Goal: Transaction & Acquisition: Subscribe to service/newsletter

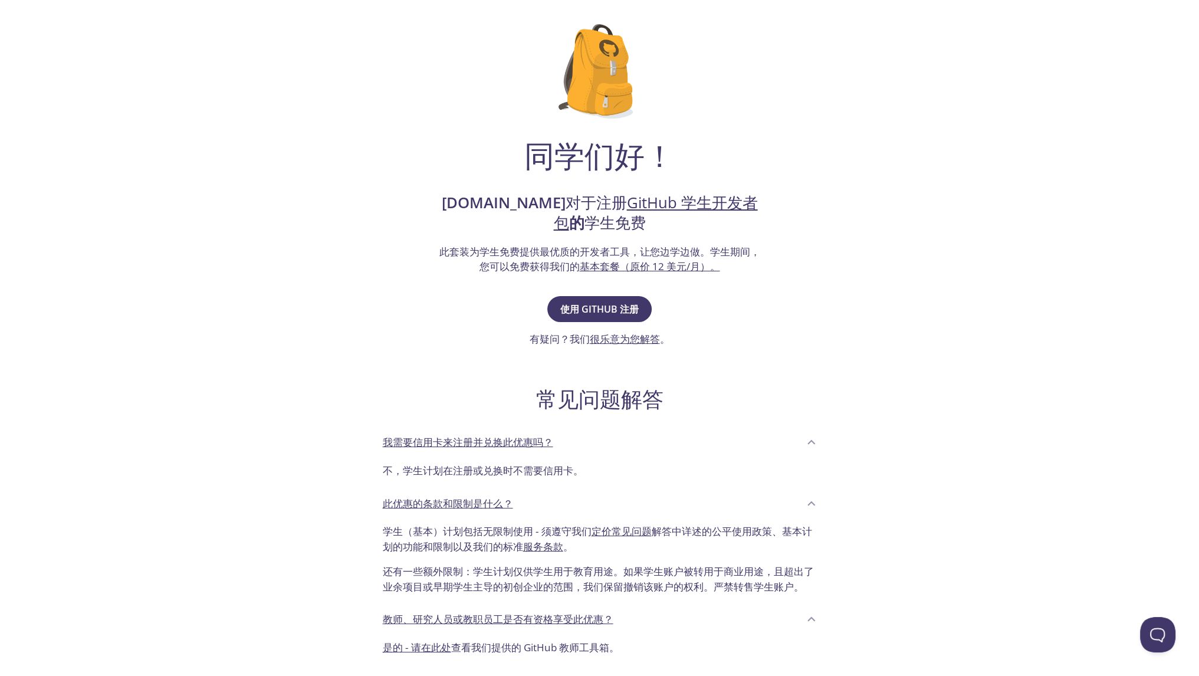
scroll to position [177, 0]
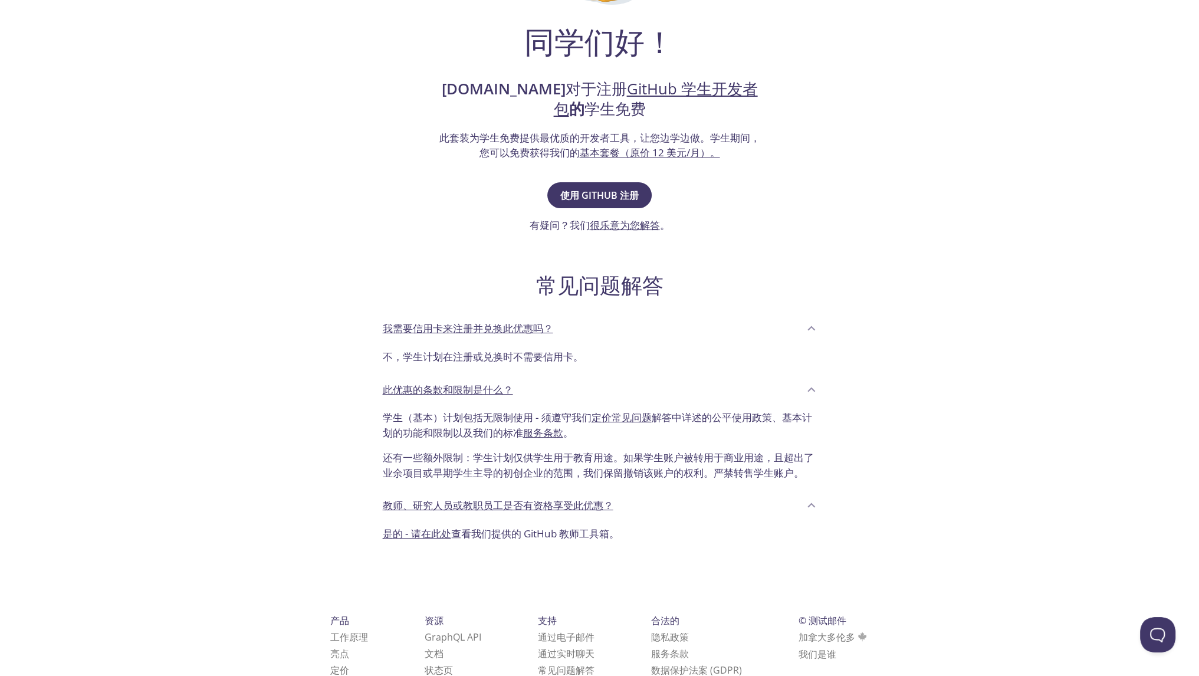
click at [604, 213] on div "使用 GitHub 注册 有疑问？我们 很乐意为您解答 。" at bounding box center [600, 206] width 140 height 54
click at [610, 191] on font "使用 GitHub 注册" at bounding box center [599, 195] width 78 height 13
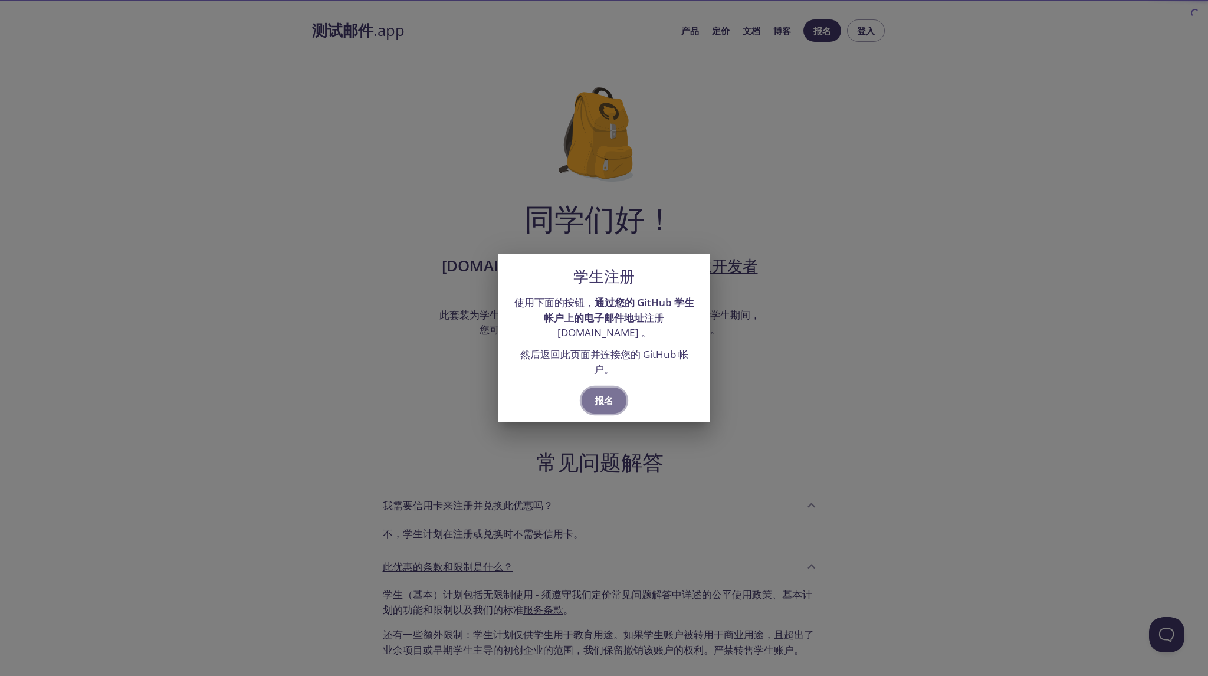
click at [600, 397] on font "报名" at bounding box center [603, 400] width 19 height 13
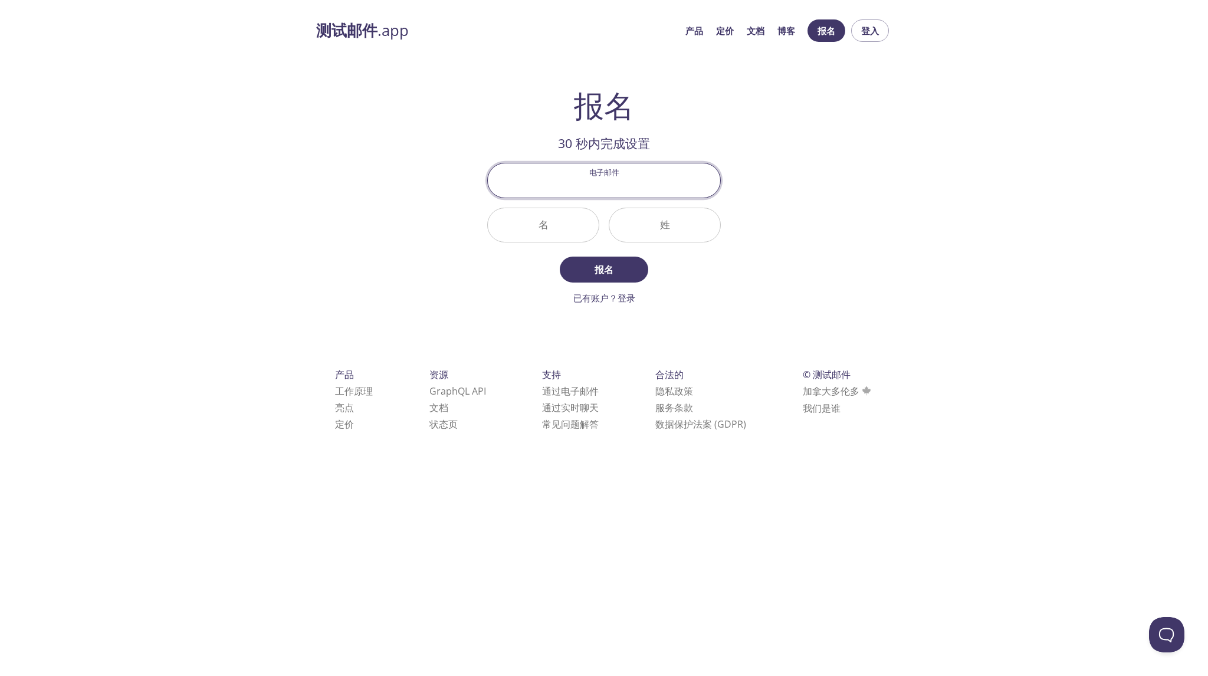
click at [639, 189] on input "电子邮件" at bounding box center [604, 180] width 232 height 34
type input "[EMAIL_ADDRESS][DOMAIN_NAME]"
click at [557, 226] on input "名" at bounding box center [543, 225] width 111 height 34
type input "J"
type input "Kunping"
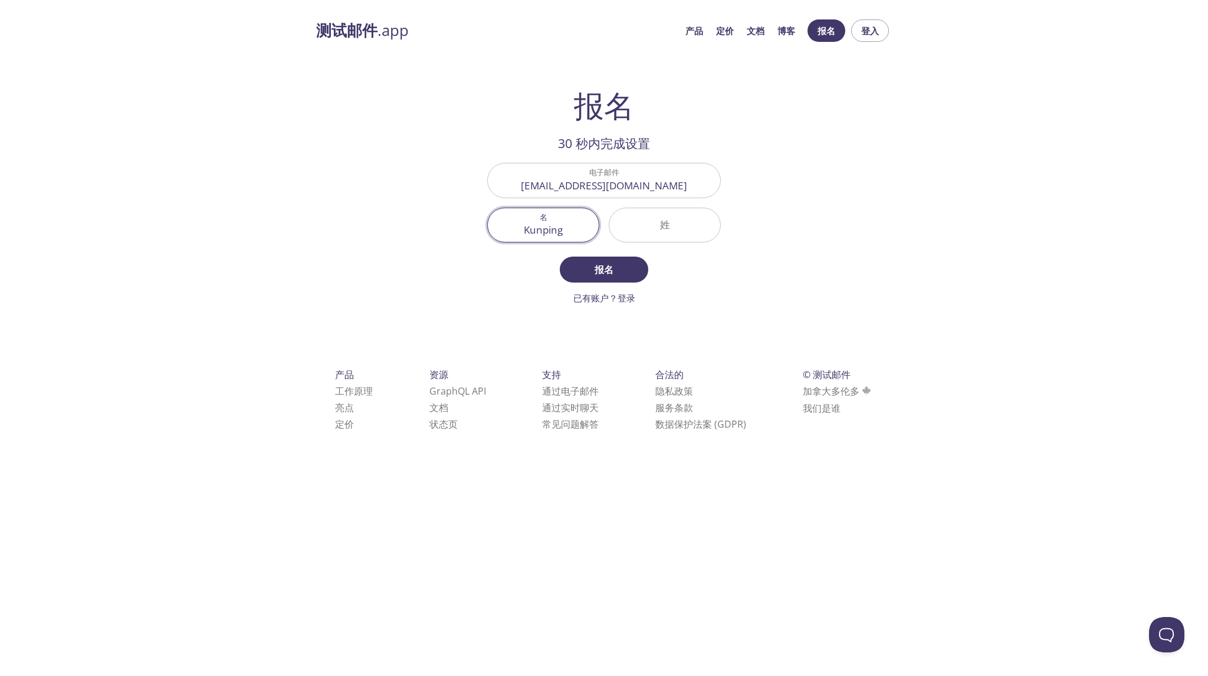
click at [670, 211] on input "姓" at bounding box center [664, 225] width 111 height 34
type input "jiang"
click at [616, 248] on form "电子邮件 mhyaaa123@outlook.com 名 Kunping 姓 jiang 报名 已有账户？登录" at bounding box center [604, 234] width 234 height 142
click at [616, 264] on span "报名" at bounding box center [604, 269] width 63 height 17
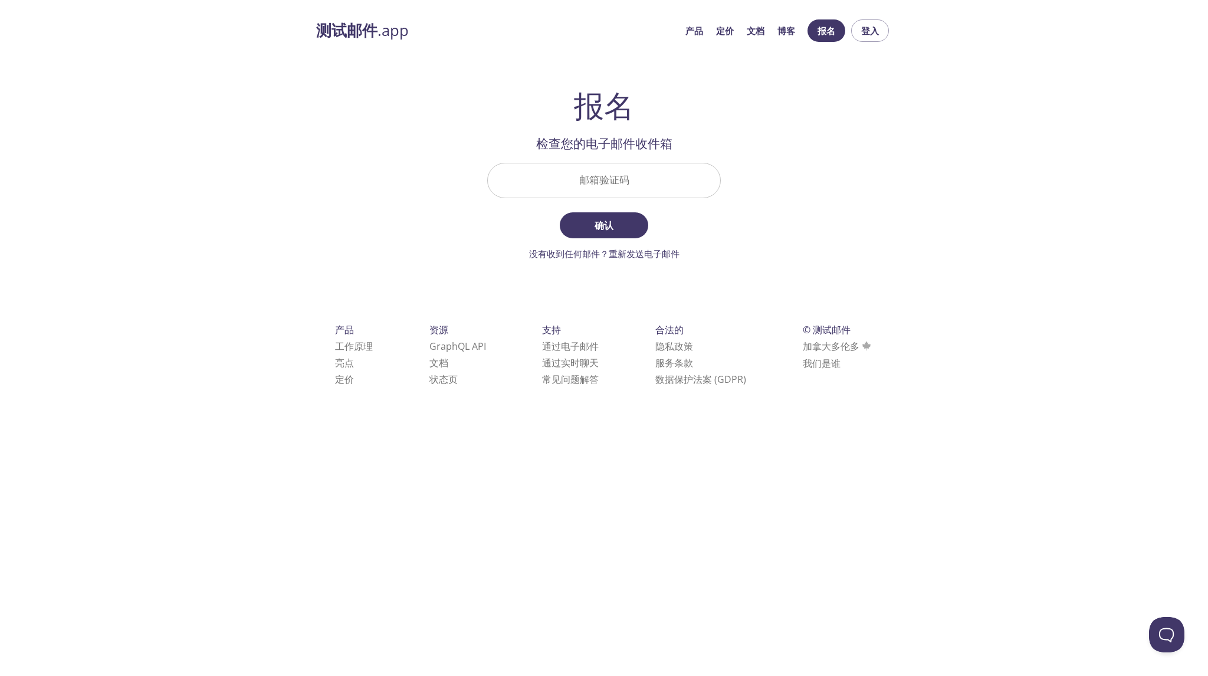
click at [641, 183] on input "邮箱验证码" at bounding box center [604, 180] width 232 height 34
click at [144, 295] on div "测试邮件 .app 产品 定价 文档 博客 报名 登入 报名 30 秒内完成设置 电子邮件 mhyaaa123@outlook.com 名 Kunping 姓…" at bounding box center [604, 216] width 1208 height 409
click at [656, 191] on input "邮箱验证码" at bounding box center [604, 180] width 232 height 34
paste input "8CXF86H"
type input "8CXF86H"
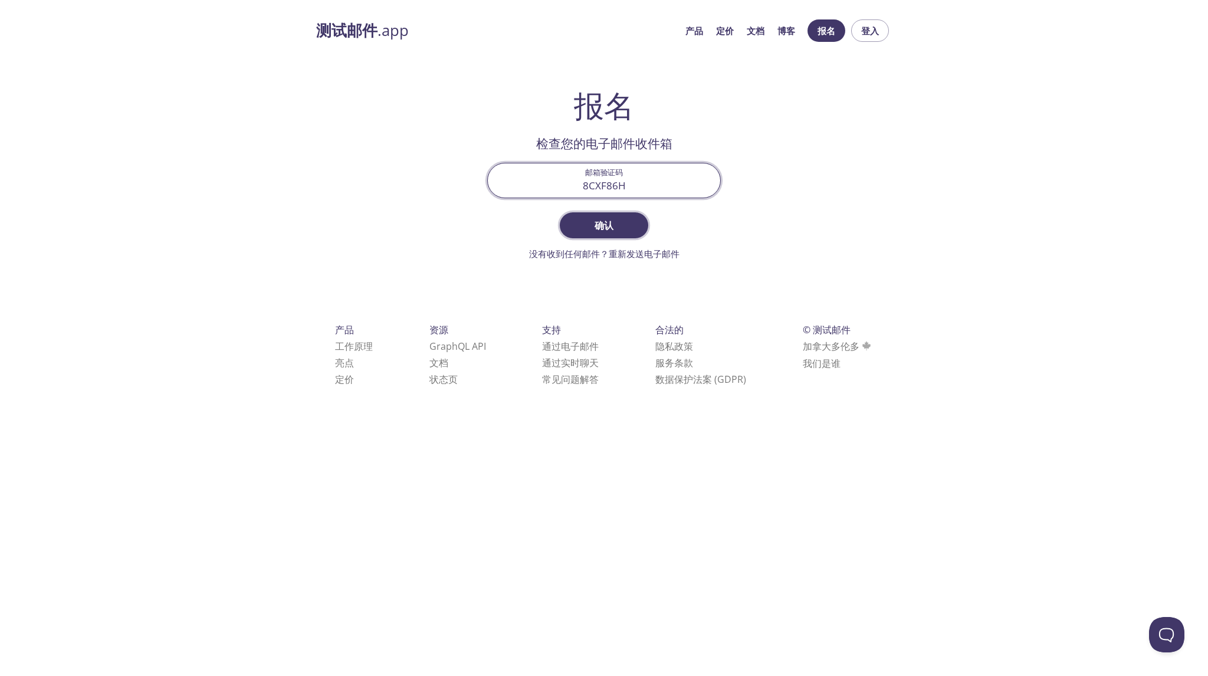
click at [622, 229] on span "确认" at bounding box center [604, 225] width 63 height 17
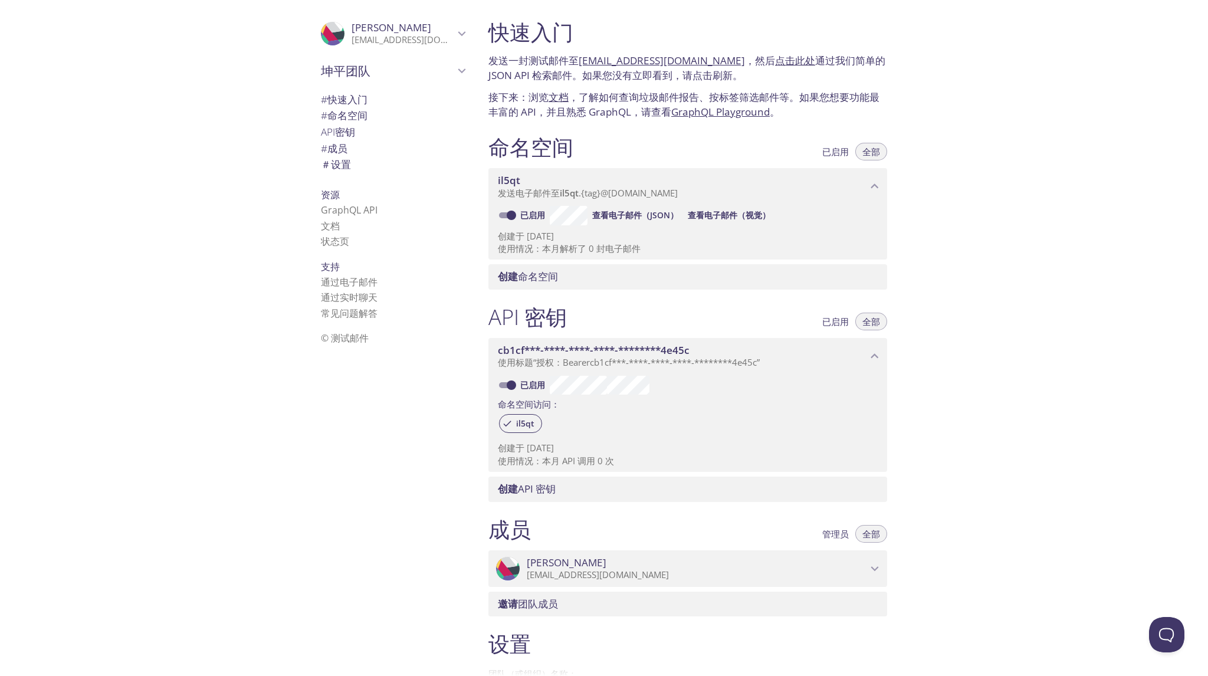
click at [698, 34] on h1 "快速入门" at bounding box center [687, 32] width 399 height 27
click at [668, 65] on font "[EMAIL_ADDRESS][DOMAIN_NAME]" at bounding box center [661, 61] width 166 height 14
drag, startPoint x: 108, startPoint y: 246, endPoint x: 157, endPoint y: 252, distance: 50.0
click at [108, 246] on div ".cls-1 { fill: #6d5ca8; } .cls-2 { fill: #3fc191; } .cls-3 { fill: #3b4752; } .…" at bounding box center [239, 338] width 479 height 676
click at [640, 214] on font "查看电子邮件（JSON）" at bounding box center [635, 214] width 86 height 11
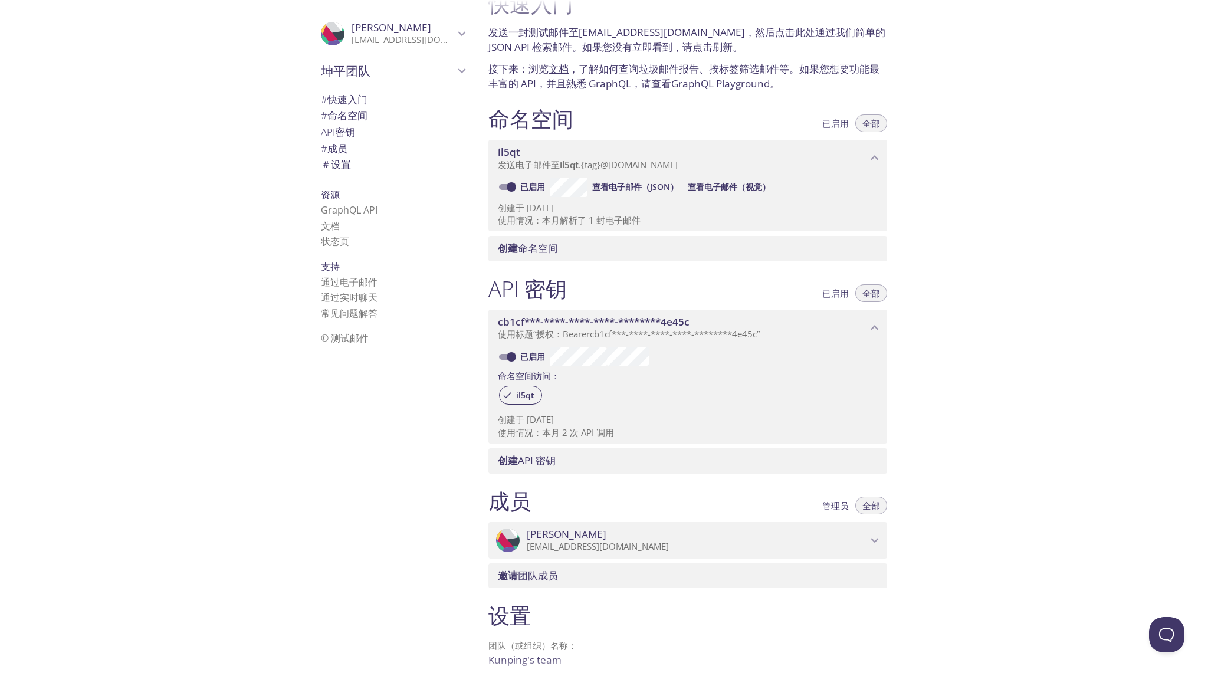
scroll to position [147, 0]
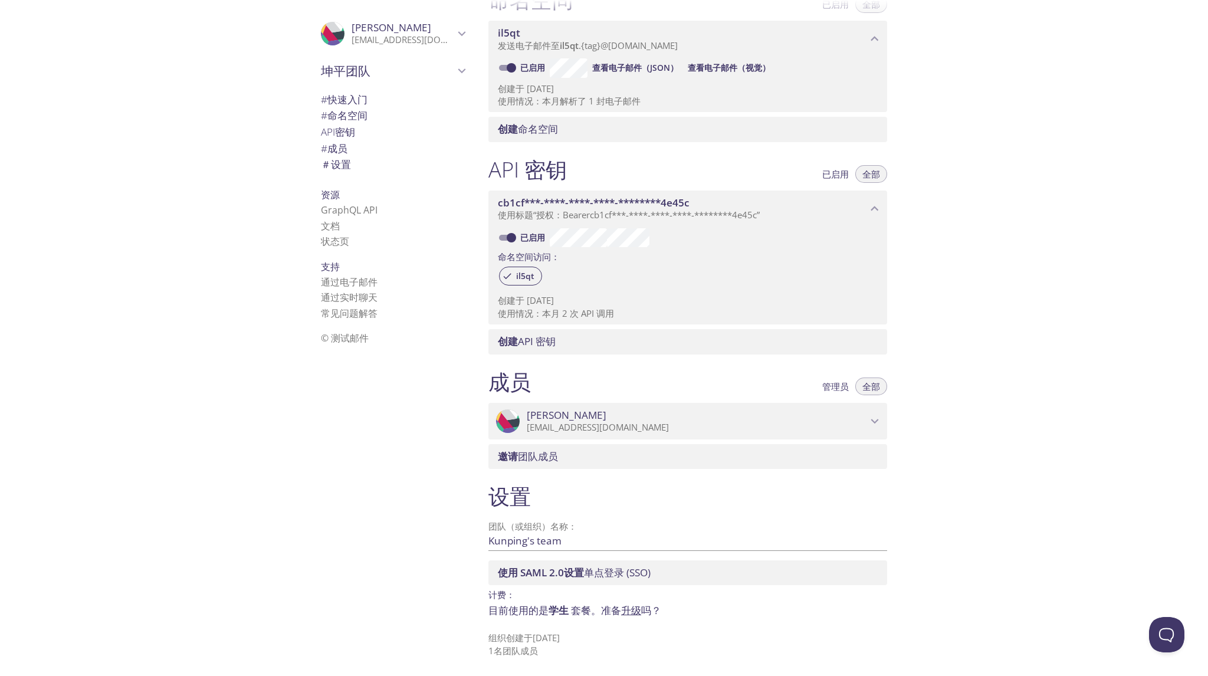
click at [335, 165] on font "设置" at bounding box center [341, 164] width 20 height 14
